Goal: Task Accomplishment & Management: Manage account settings

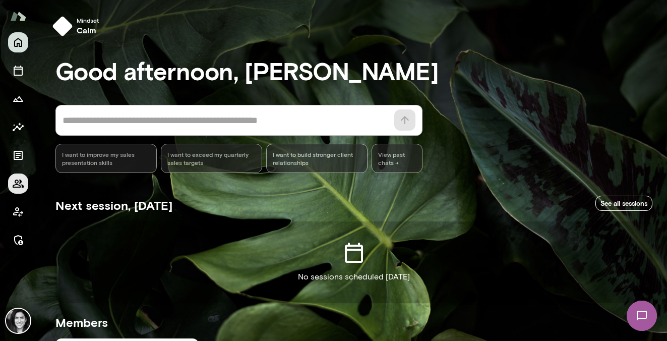
click at [22, 185] on icon "Members" at bounding box center [18, 184] width 11 height 8
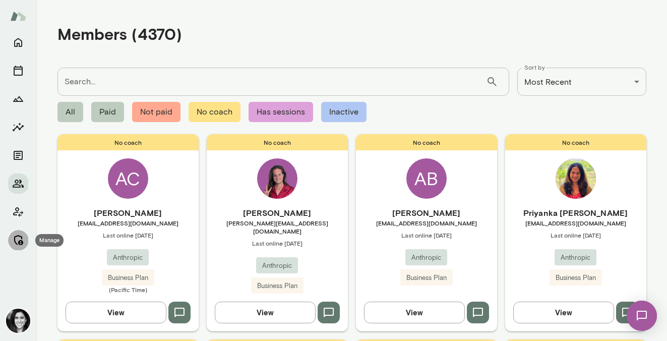
click at [18, 237] on icon "Manage" at bounding box center [18, 240] width 12 height 12
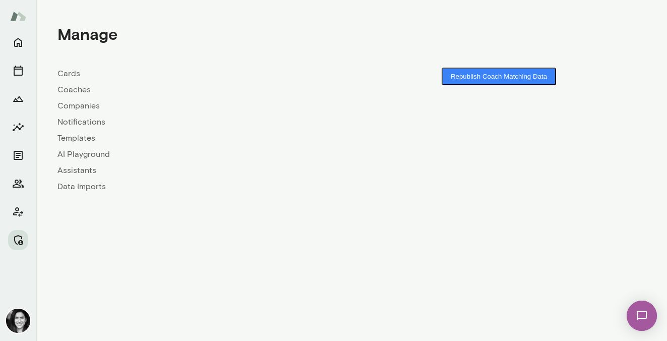
click at [83, 94] on link "Coaches" at bounding box center [205, 90] width 295 height 12
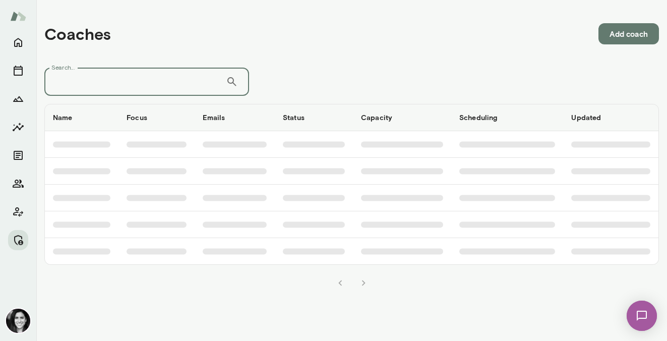
click at [84, 91] on input "Search..." at bounding box center [135, 82] width 182 height 28
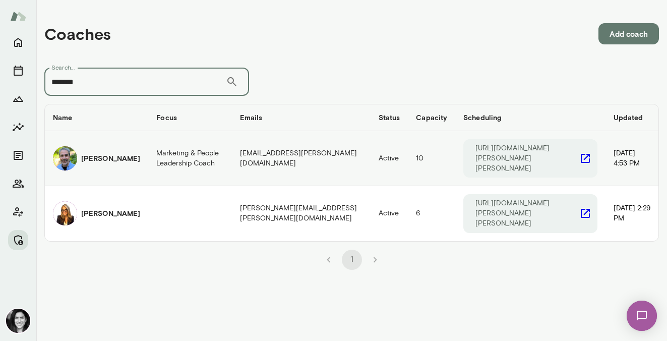
type input "*******"
click at [85, 153] on h6 "[PERSON_NAME]" at bounding box center [110, 158] width 59 height 10
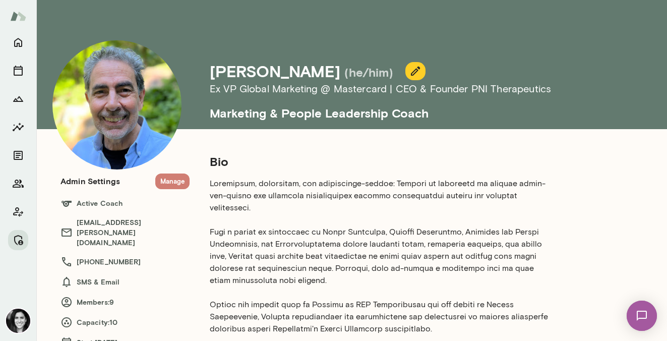
click at [181, 176] on button "Manage" at bounding box center [172, 182] width 34 height 16
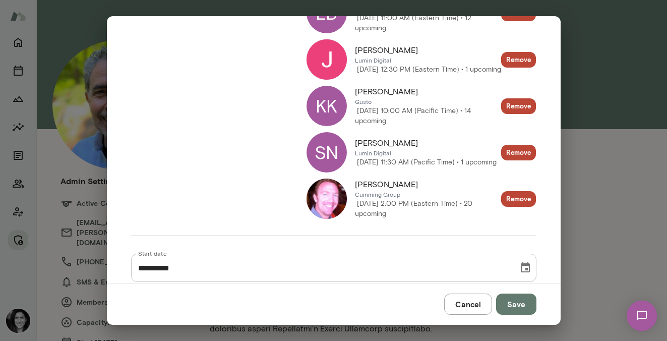
scroll to position [393, 0]
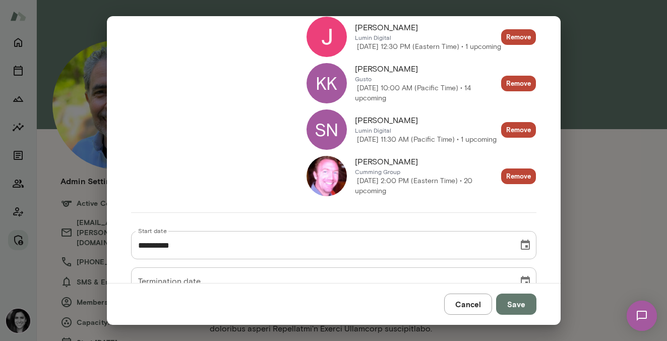
click at [317, 187] on img at bounding box center [327, 176] width 40 height 40
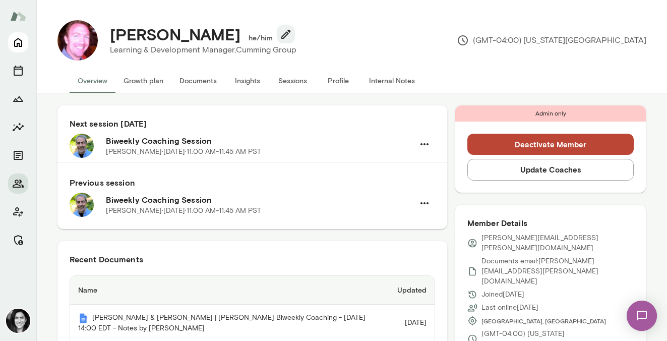
click at [13, 45] on icon "Home" at bounding box center [18, 42] width 12 height 12
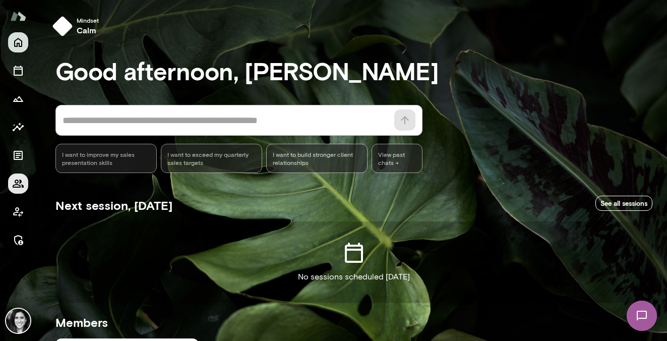
click at [14, 184] on icon "Members" at bounding box center [18, 184] width 12 height 12
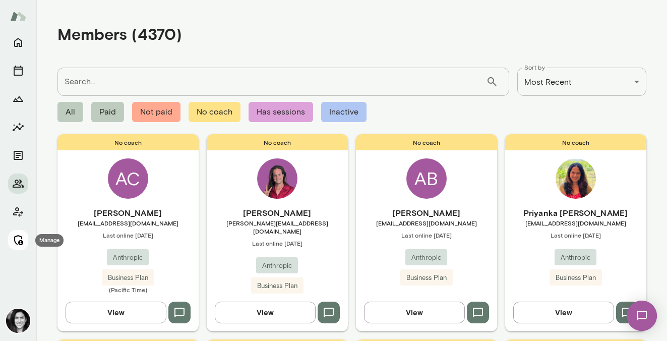
click at [19, 233] on button "Manage" at bounding box center [18, 240] width 20 height 20
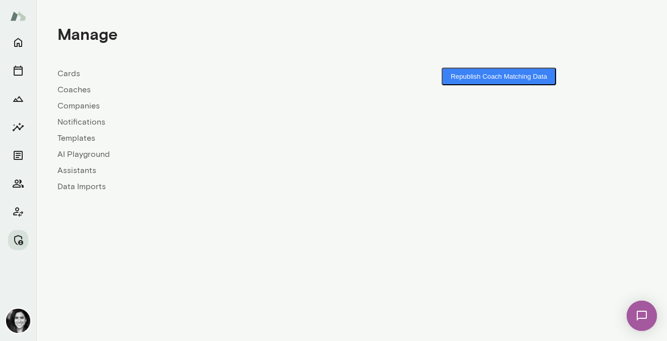
click at [81, 94] on link "Coaches" at bounding box center [205, 90] width 295 height 12
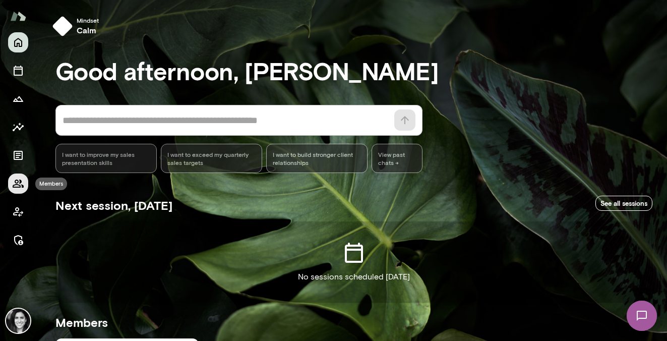
click at [21, 187] on icon "Members" at bounding box center [18, 184] width 12 height 12
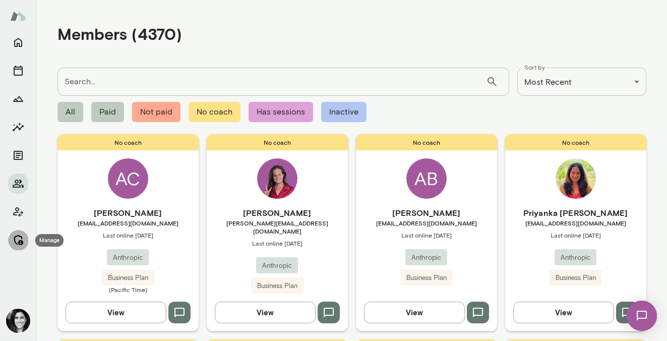
click at [16, 246] on button "Manage" at bounding box center [18, 240] width 20 height 20
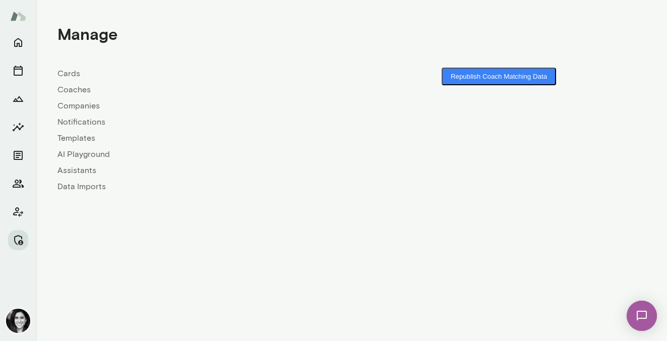
click at [88, 87] on link "Coaches" at bounding box center [205, 90] width 295 height 12
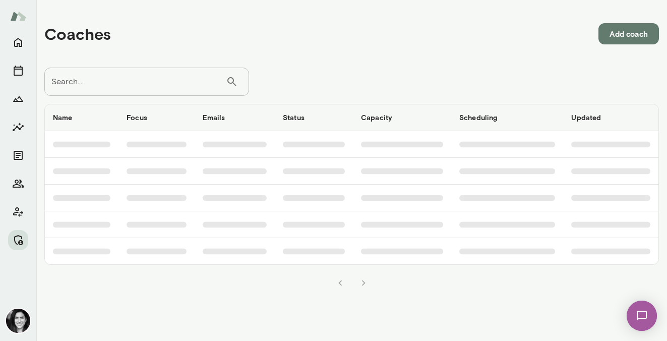
click at [120, 78] on input "Search..." at bounding box center [135, 82] width 182 height 28
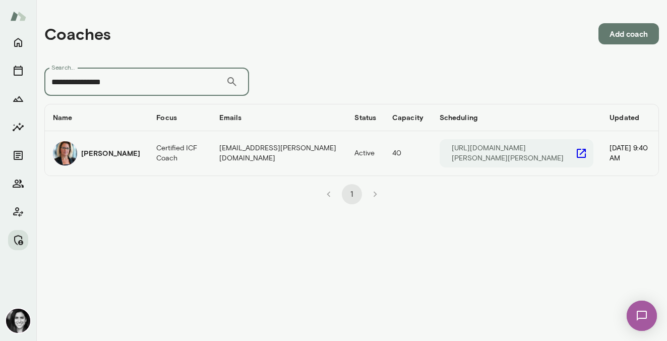
type input "**********"
click at [70, 154] on img "coaches table" at bounding box center [65, 153] width 24 height 24
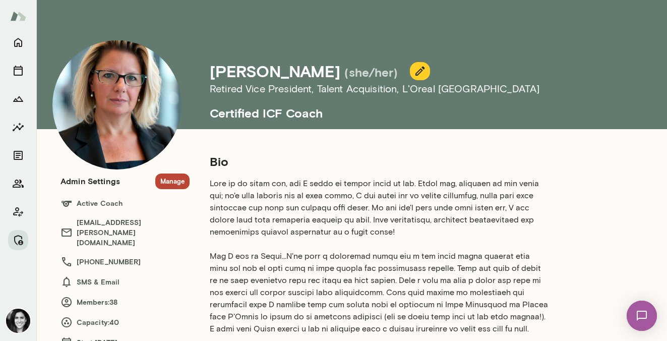
click at [175, 184] on button "Manage" at bounding box center [172, 182] width 34 height 16
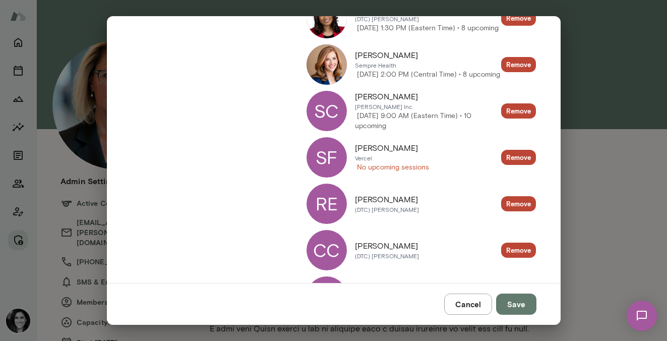
scroll to position [193, 0]
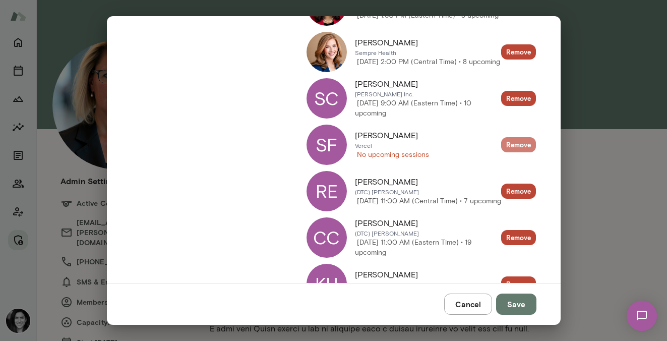
click at [510, 149] on button "Remove" at bounding box center [518, 145] width 35 height 16
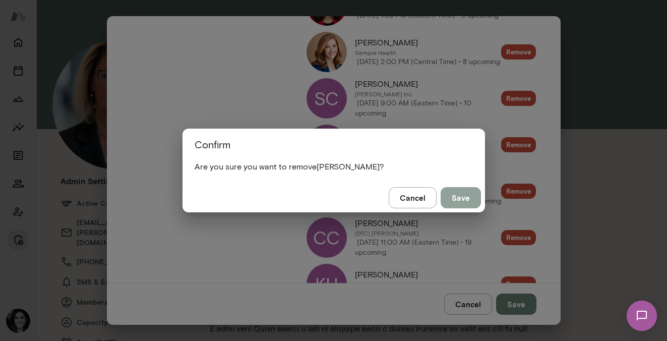
click at [466, 206] on button "Save" at bounding box center [461, 197] width 40 height 21
click at [462, 201] on button "Save" at bounding box center [461, 197] width 40 height 21
click at [415, 203] on button "Cancel" at bounding box center [413, 197] width 48 height 21
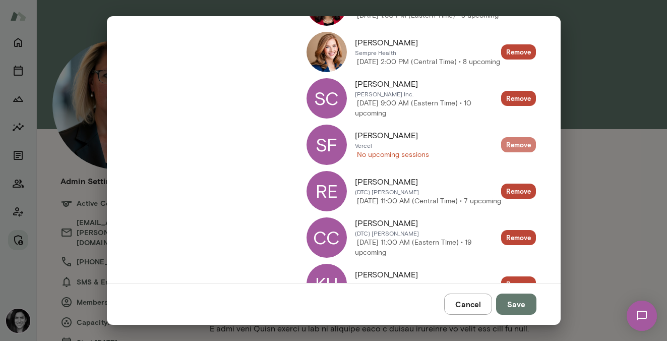
click at [518, 144] on button "Remove" at bounding box center [518, 145] width 35 height 16
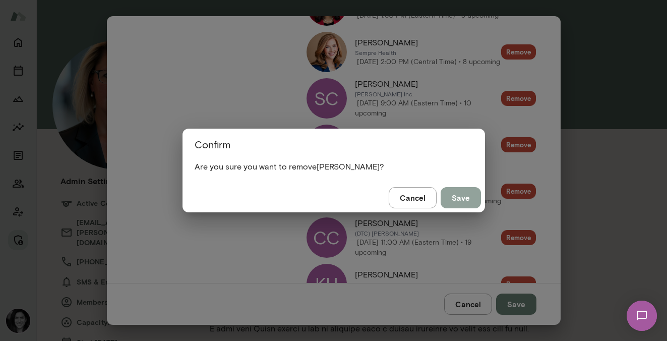
click at [471, 194] on button "Save" at bounding box center [461, 197] width 40 height 21
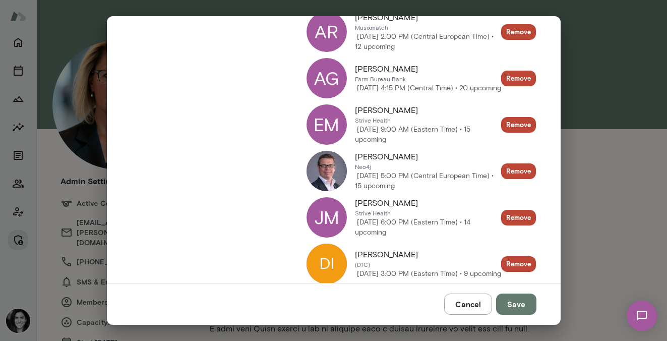
scroll to position [837, 0]
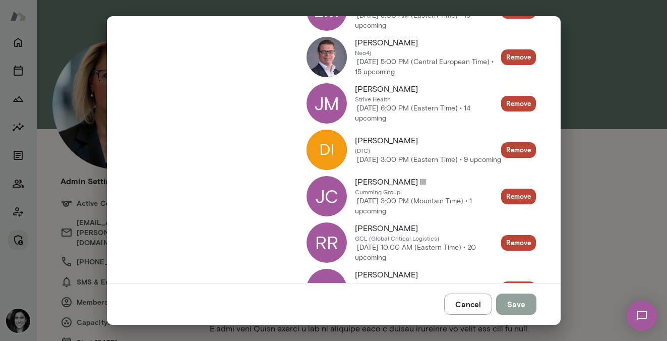
click at [520, 301] on button "Save" at bounding box center [516, 304] width 40 height 21
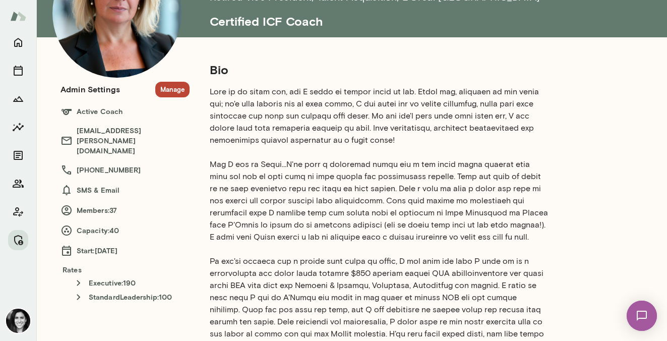
scroll to position [0, 0]
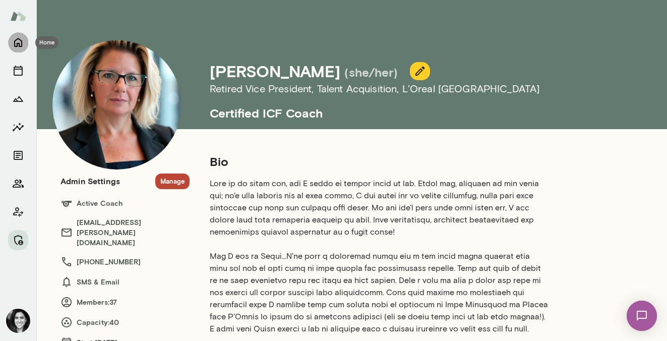
click at [19, 46] on icon "Home" at bounding box center [18, 42] width 12 height 12
